Goal: Register for event/course

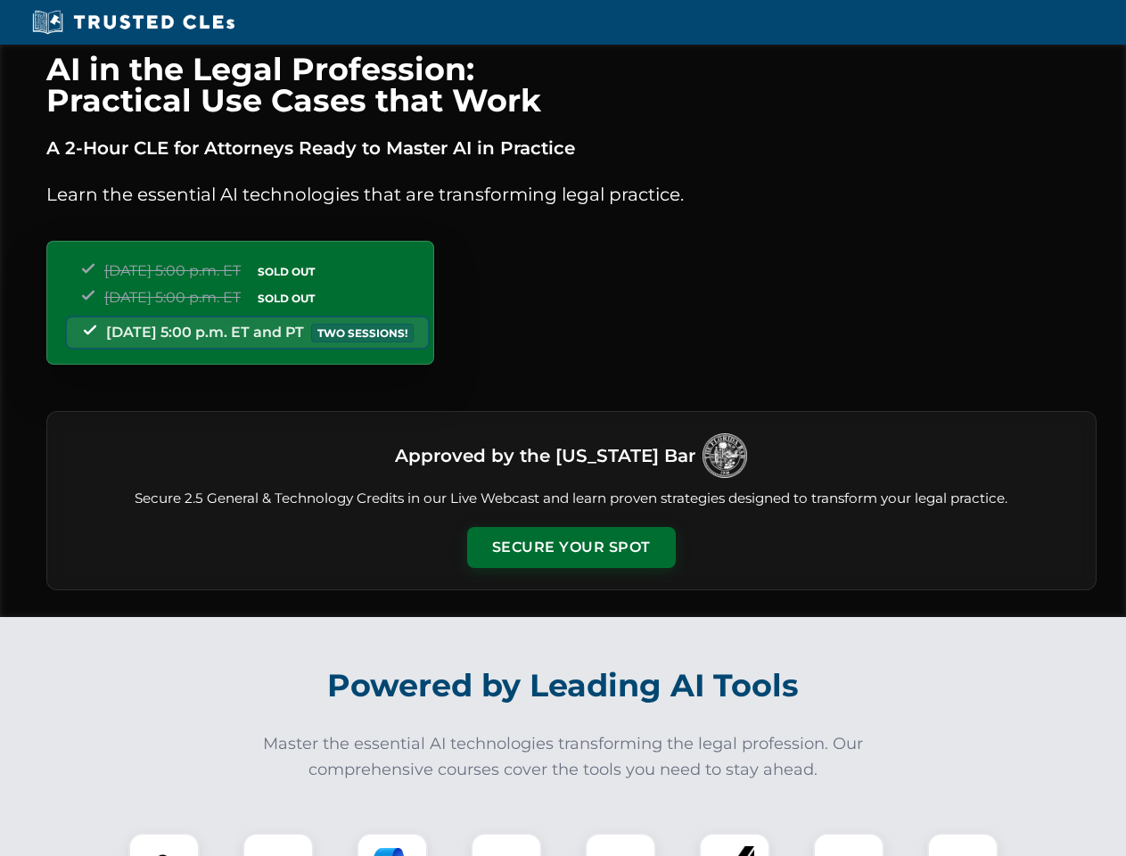
click at [571, 547] on button "Secure Your Spot" at bounding box center [571, 547] width 209 height 41
click at [164, 844] on img at bounding box center [164, 869] width 52 height 52
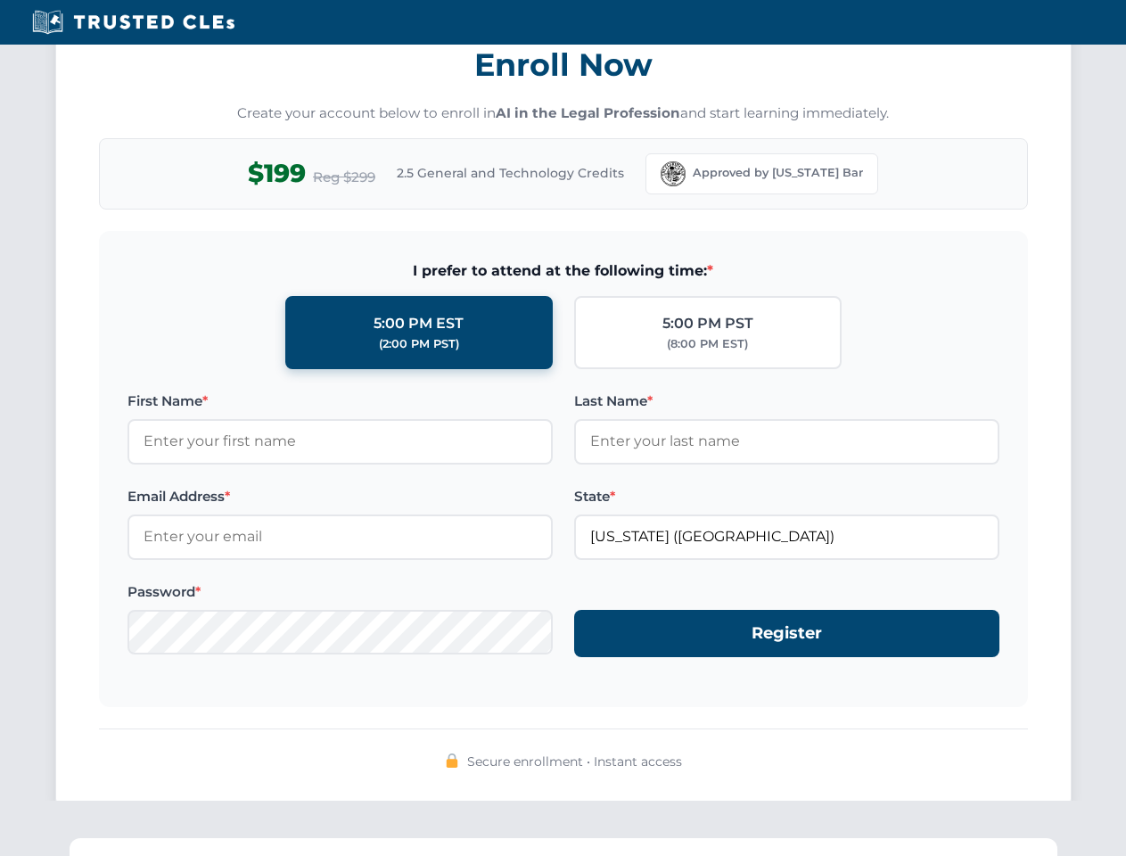
scroll to position [1750, 0]
